Goal: Transaction & Acquisition: Obtain resource

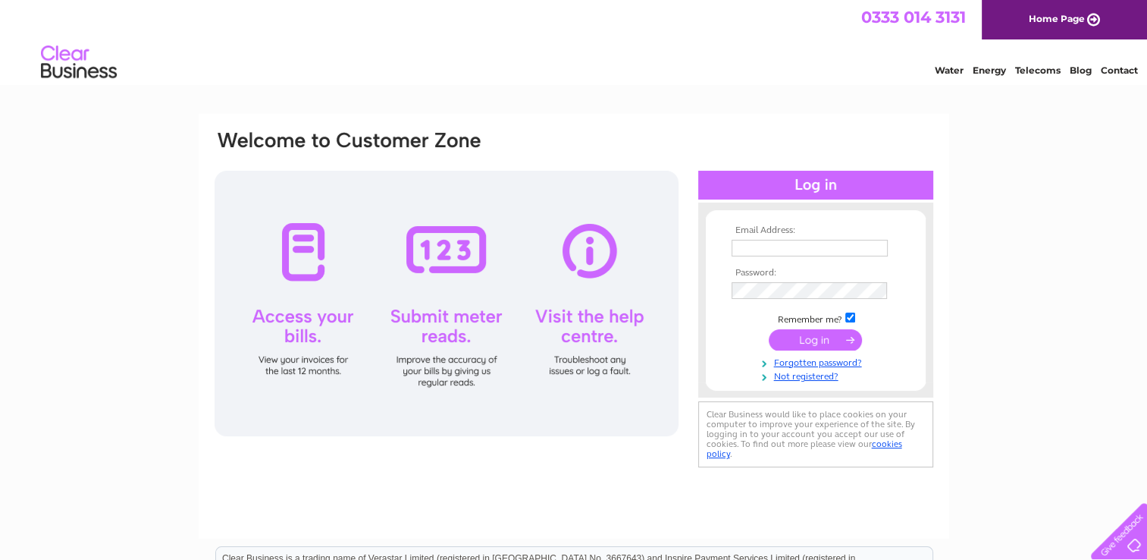
type input "ukstudios-accounts@imaginelearning.com"
click at [795, 341] on input "submit" at bounding box center [815, 339] width 93 height 21
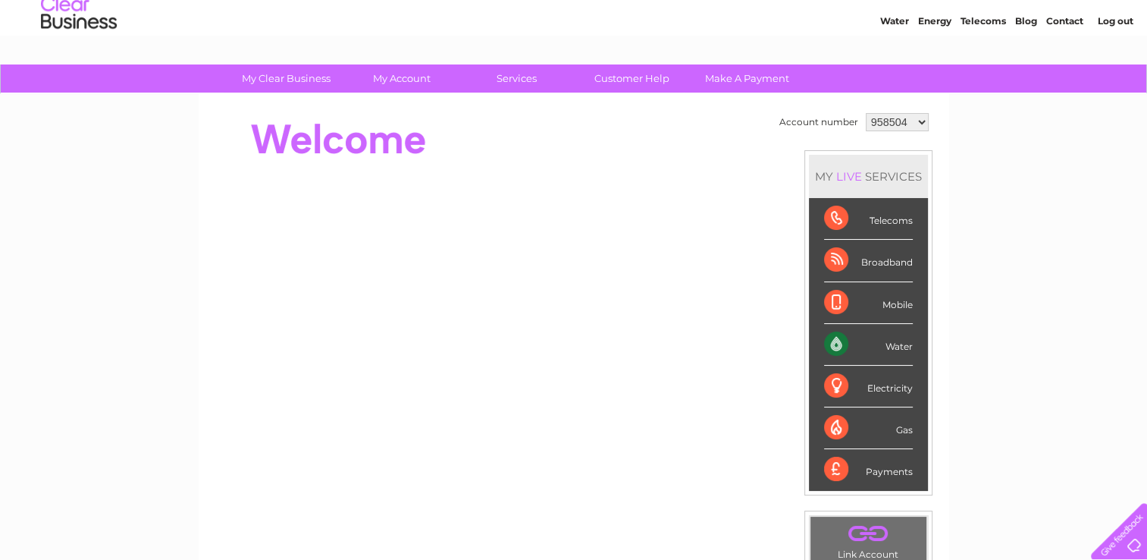
scroll to position [76, 0]
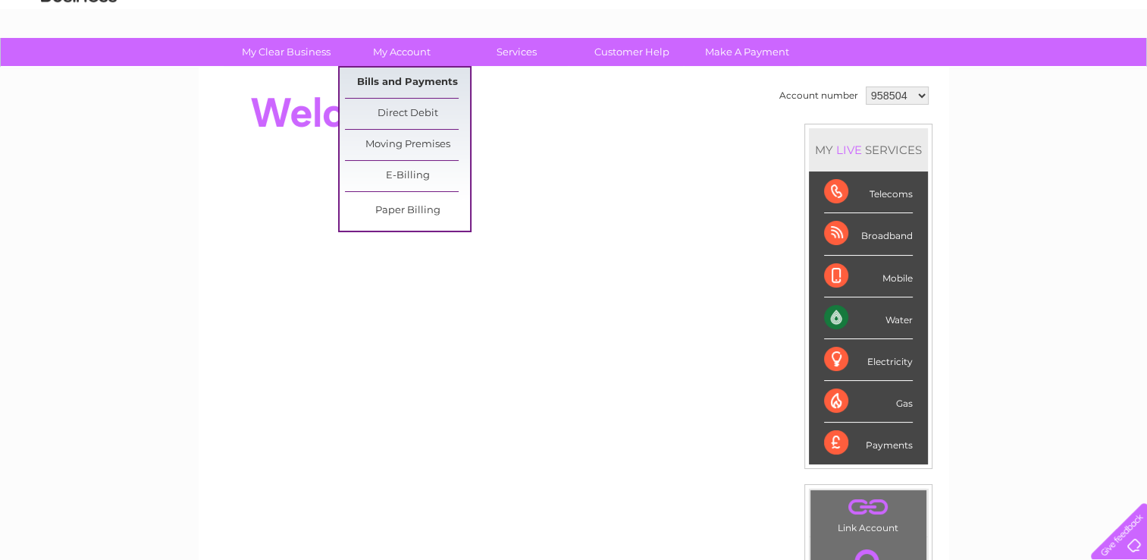
click at [410, 86] on link "Bills and Payments" at bounding box center [407, 82] width 125 height 30
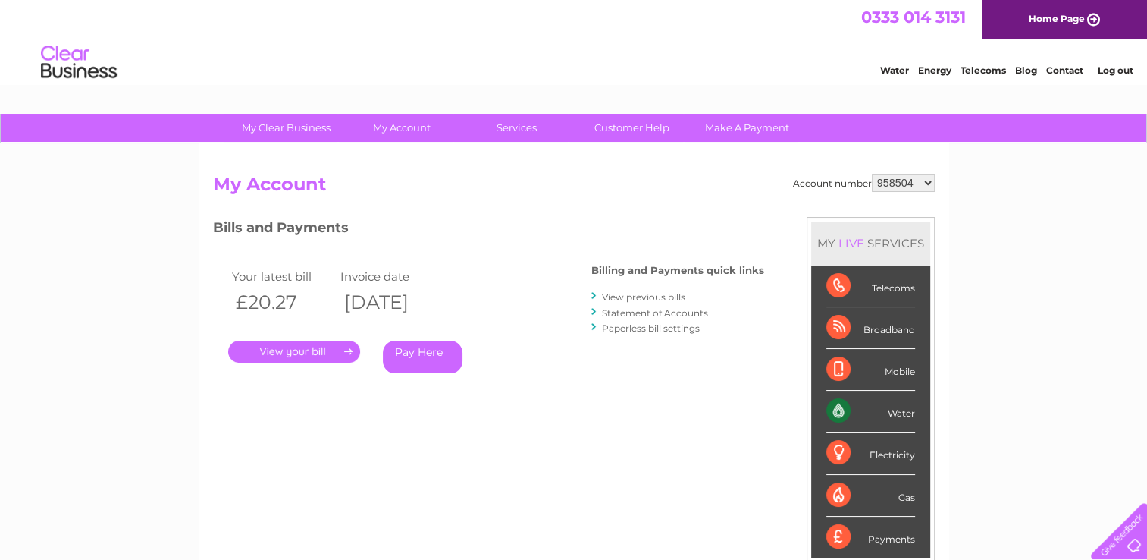
click at [316, 353] on link "." at bounding box center [294, 352] width 132 height 22
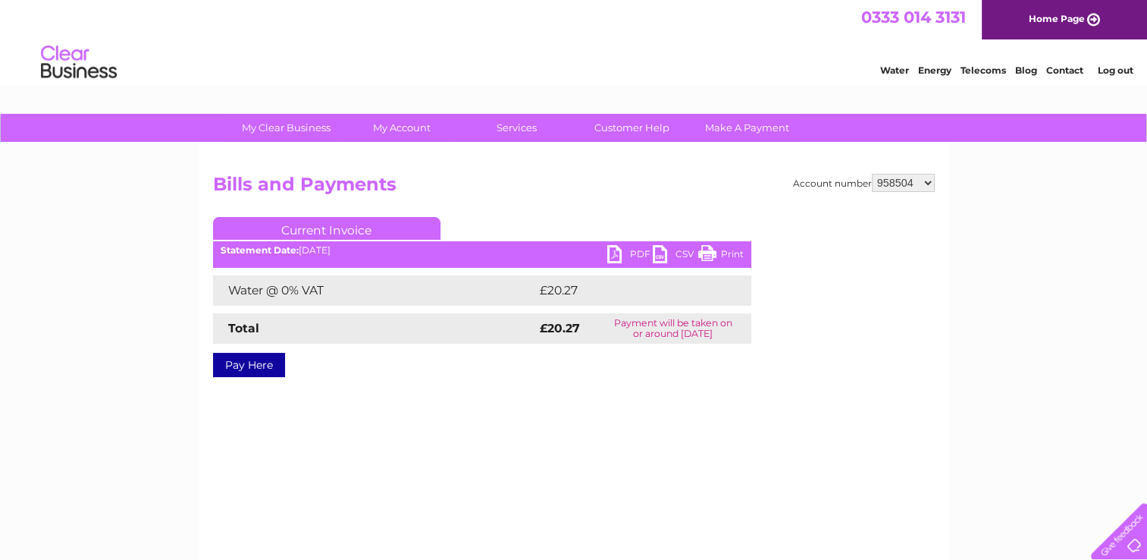
click at [626, 256] on link "PDF" at bounding box center [630, 256] width 46 height 22
click at [925, 177] on select "958504 1082836" at bounding box center [903, 183] width 63 height 18
select select "1082836"
click at [872, 174] on select "958504 1082836" at bounding box center [903, 183] width 63 height 18
click at [473, 182] on h2 "Bills and Payments" at bounding box center [574, 188] width 722 height 29
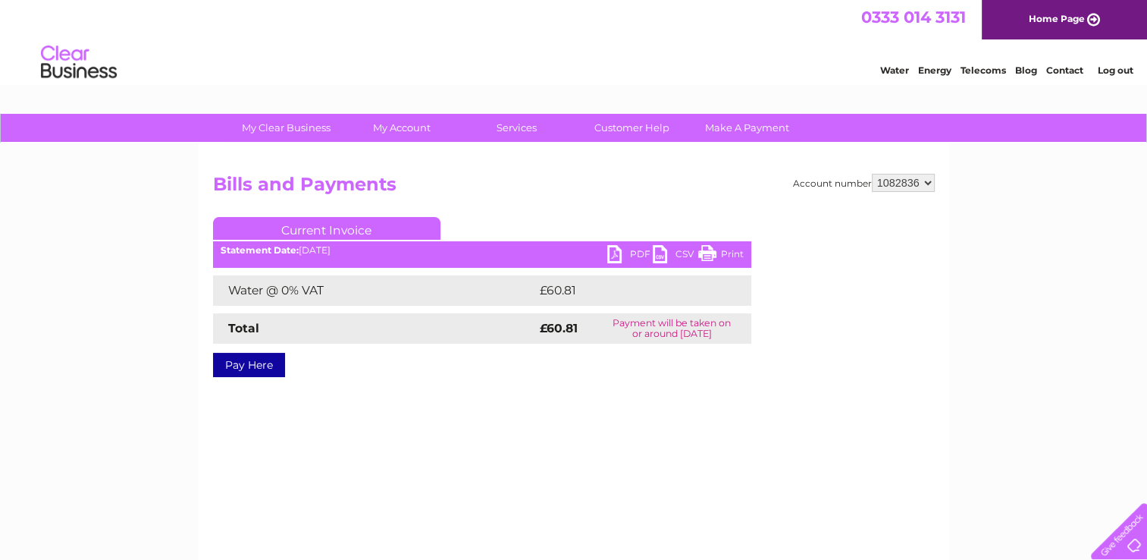
click at [616, 246] on link "PDF" at bounding box center [630, 256] width 46 height 22
